Goal: Find specific page/section

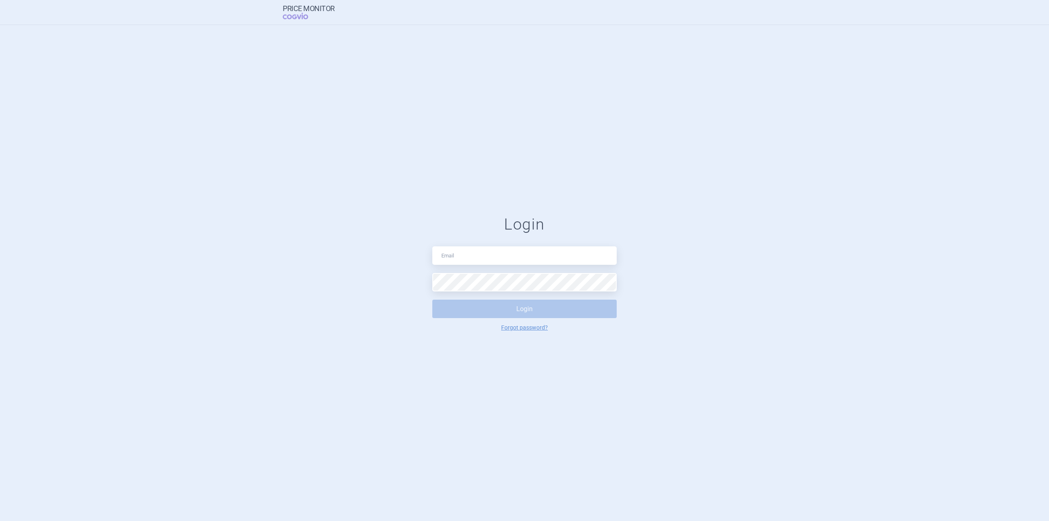
click at [523, 254] on input "text" at bounding box center [524, 255] width 184 height 18
type input "[PERSON_NAME][EMAIL_ADDRESS][DOMAIN_NAME]"
click at [432, 300] on button "Login" at bounding box center [524, 309] width 184 height 18
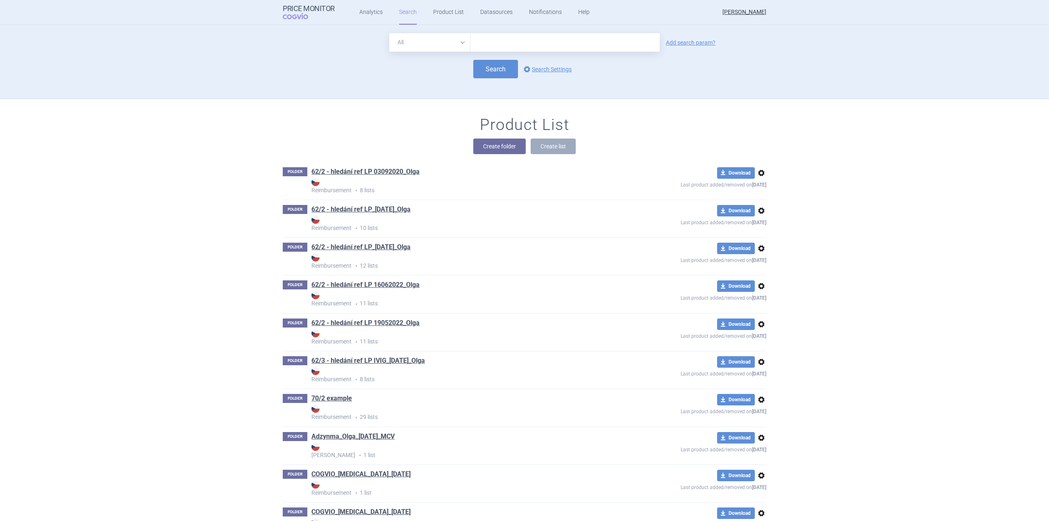
click at [486, 38] on input "text" at bounding box center [564, 42] width 189 height 18
type input "degsiga"
click button "Search" at bounding box center [495, 69] width 45 height 18
